Goal: Check status

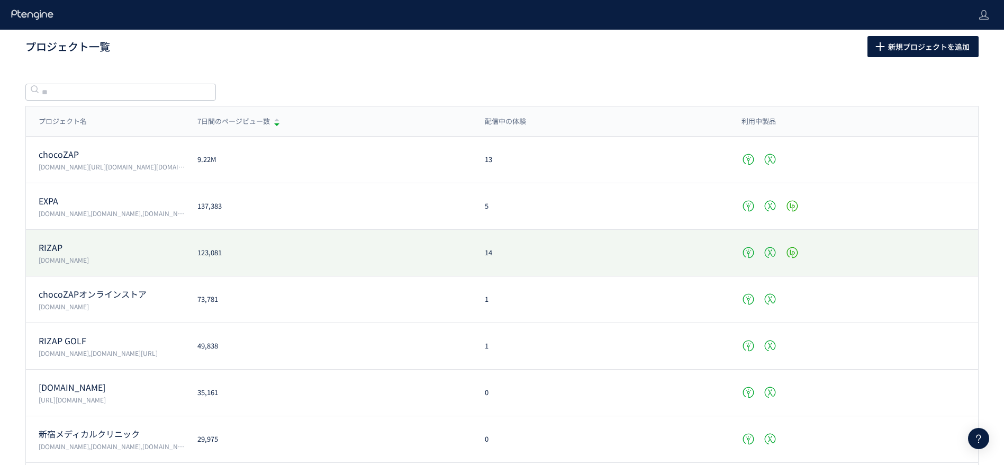
click at [42, 266] on div "RIZAP [DOMAIN_NAME] 123,081 14" at bounding box center [502, 253] width 952 height 47
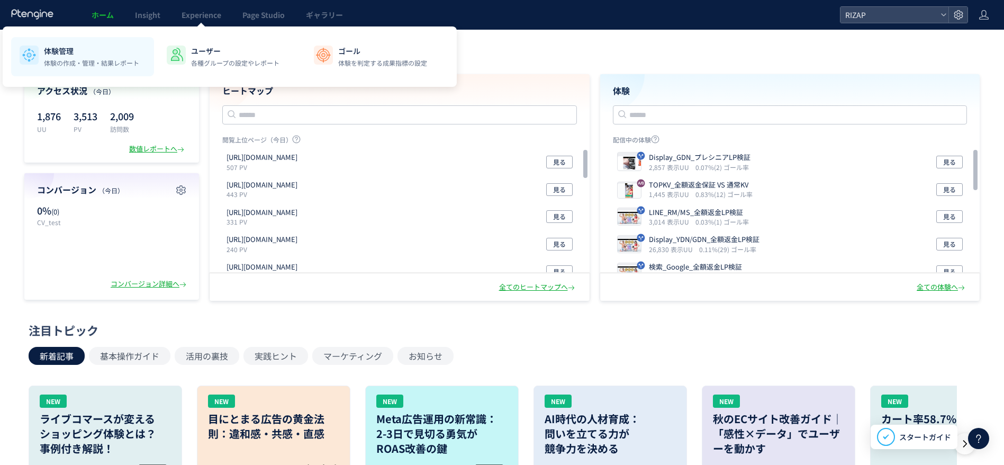
click at [81, 70] on li "体験管理 体験の作成・管理・結果レポート" at bounding box center [82, 56] width 143 height 39
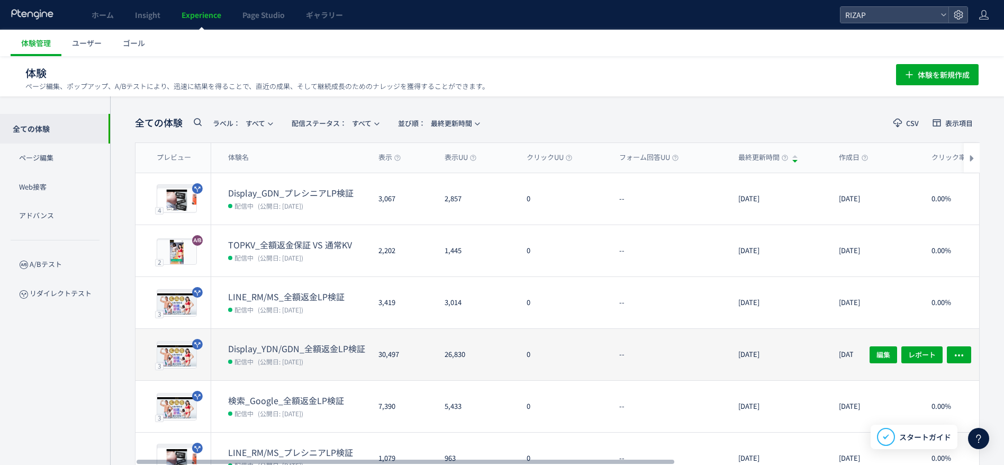
click at [274, 342] on dt "Display_YDN/GDN_全額返金LP検証" at bounding box center [299, 348] width 142 height 12
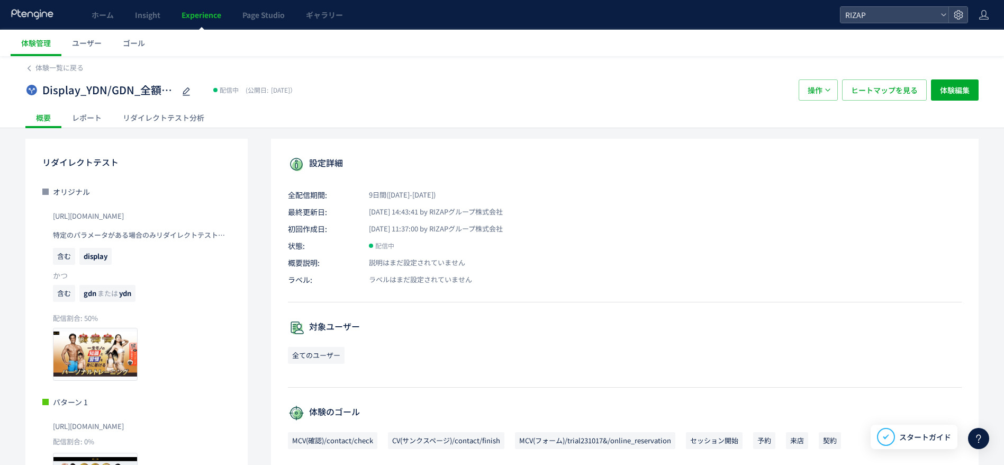
click at [107, 119] on div "レポート" at bounding box center [86, 117] width 51 height 21
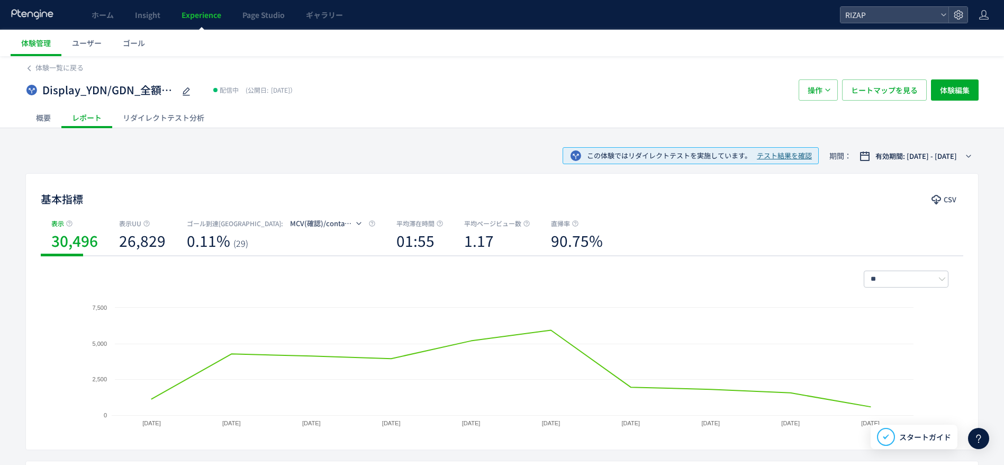
click at [160, 123] on div "リダイレクトテスト分析" at bounding box center [163, 117] width 103 height 21
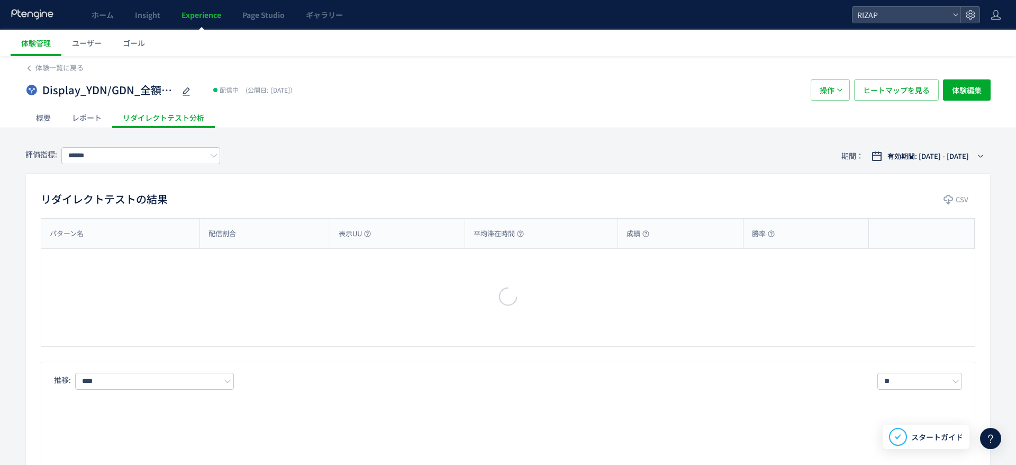
type input "**********"
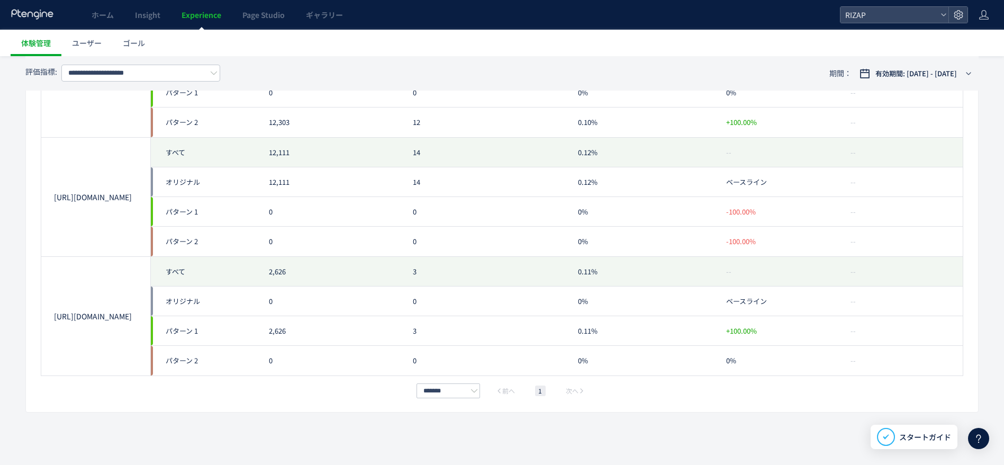
scroll to position [715, 0]
